Goal: Navigation & Orientation: Go to known website

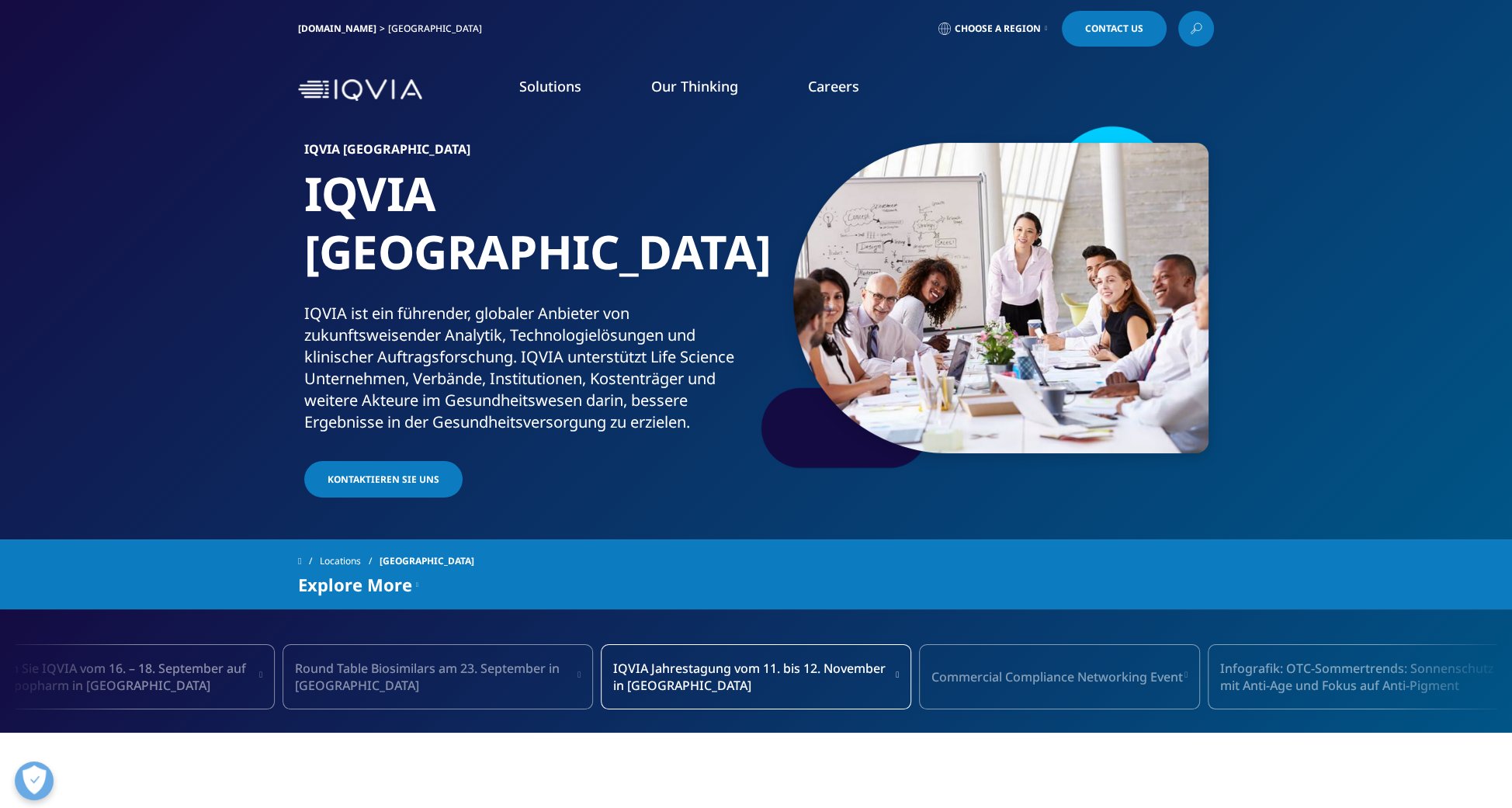
click at [1032, 27] on span "Choose a Region" at bounding box center [997, 28] width 86 height 12
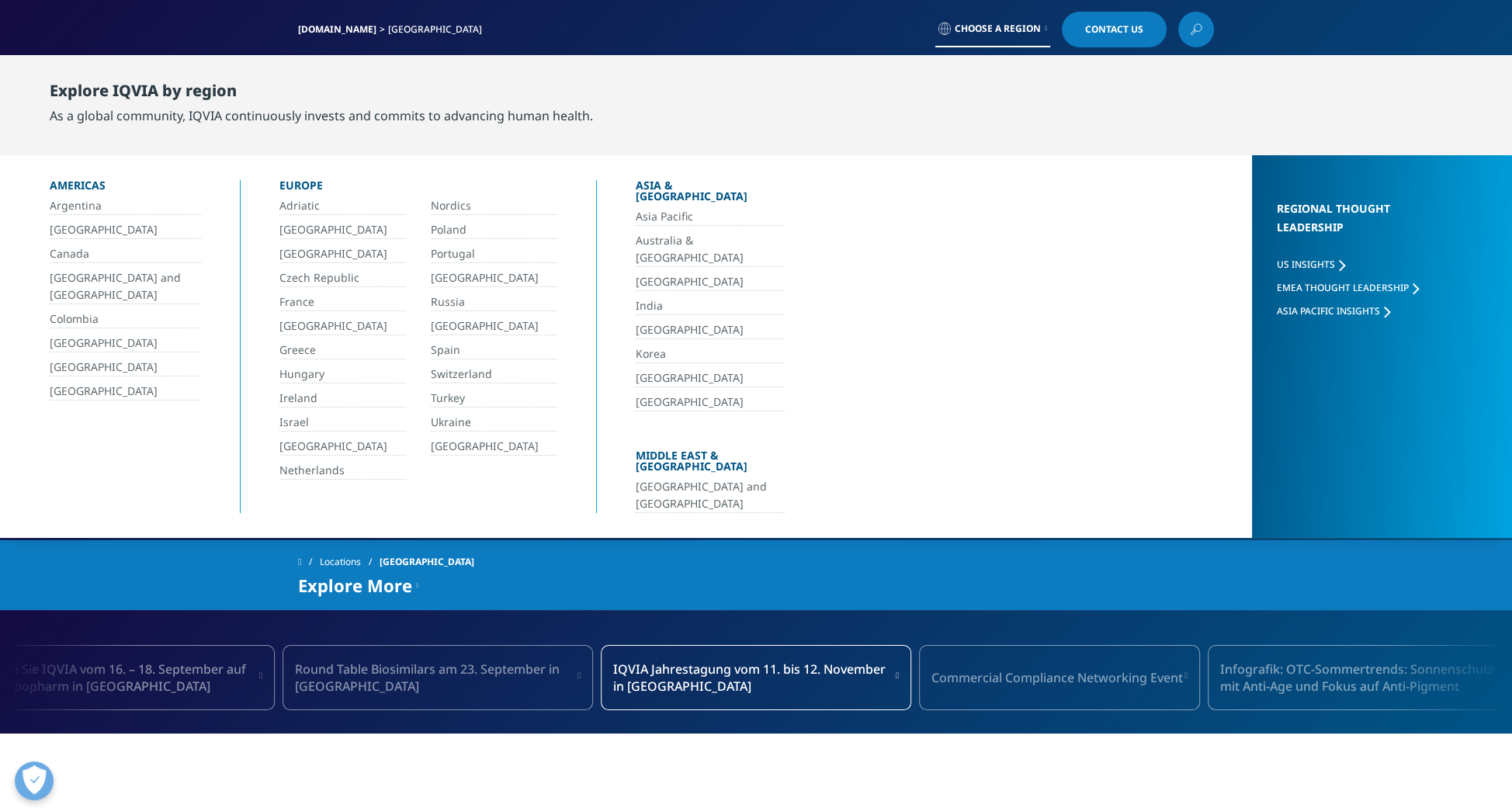
click at [318, 322] on link "[GEOGRAPHIC_DATA]" at bounding box center [342, 326] width 126 height 18
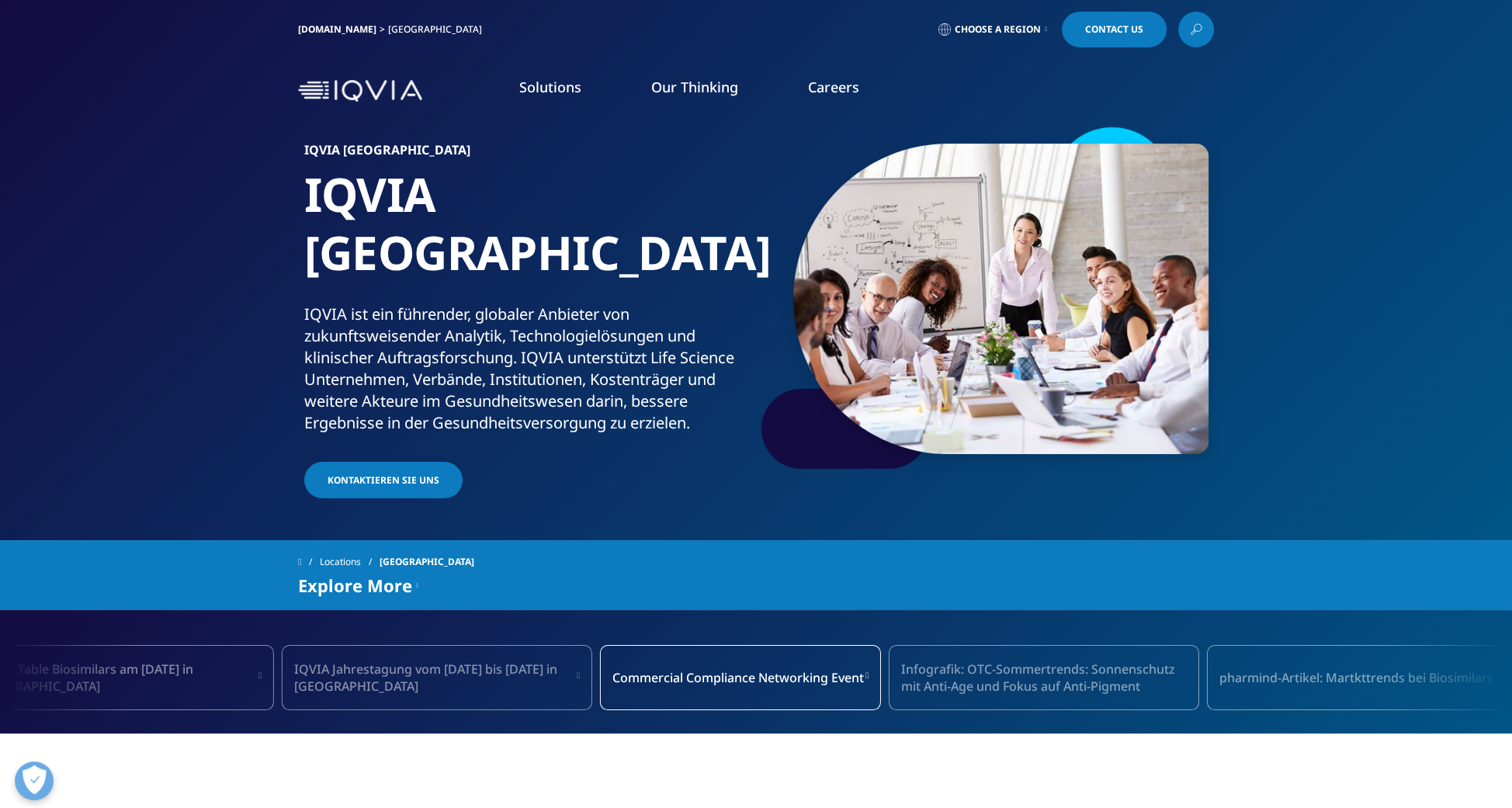
click at [379, 97] on img at bounding box center [360, 91] width 125 height 23
